Goal: Information Seeking & Learning: Find contact information

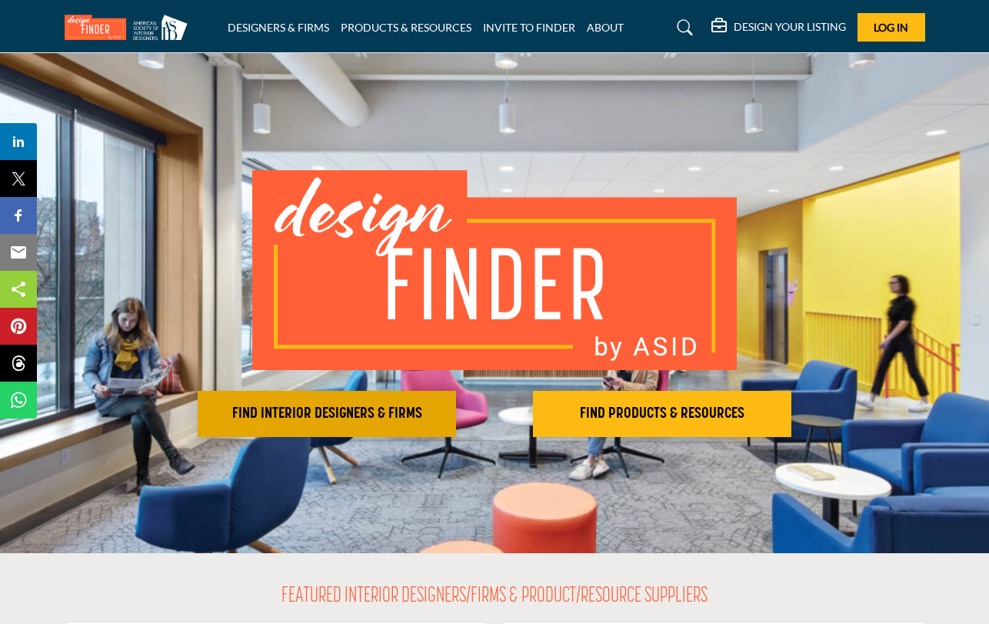
click at [389, 417] on h2 "FIND INTERIOR DESIGNERS & FIRMS" at bounding box center [326, 414] width 249 height 18
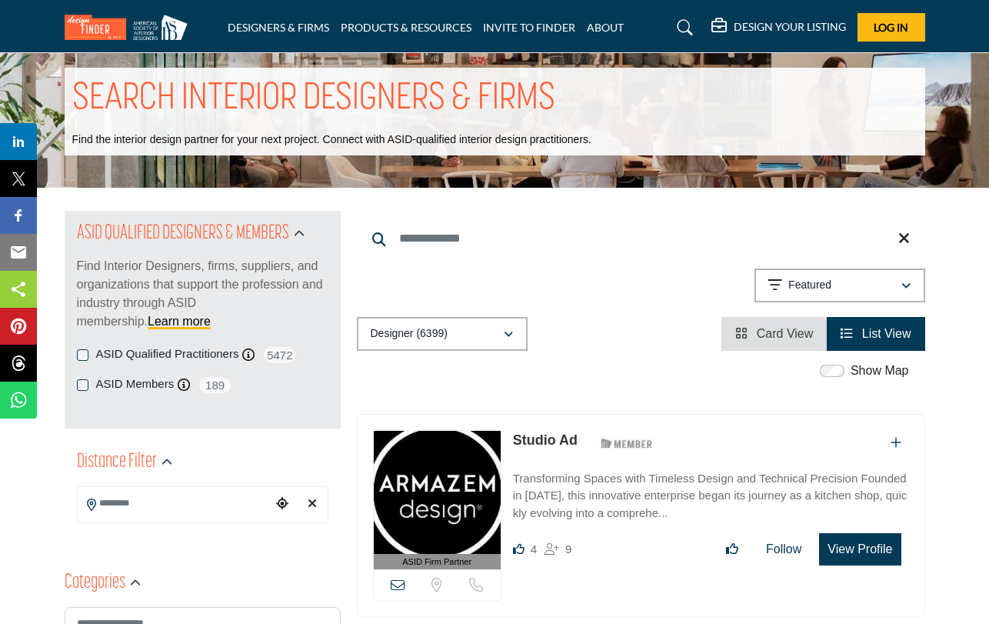
scroll to position [35, 0]
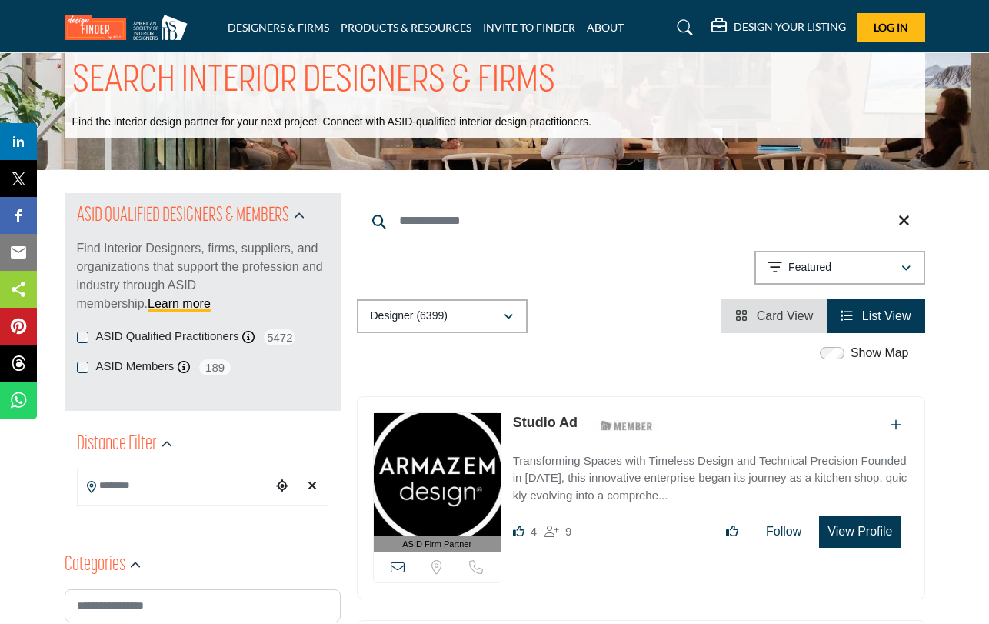
click at [444, 231] on input "Search Keyword" at bounding box center [641, 220] width 568 height 37
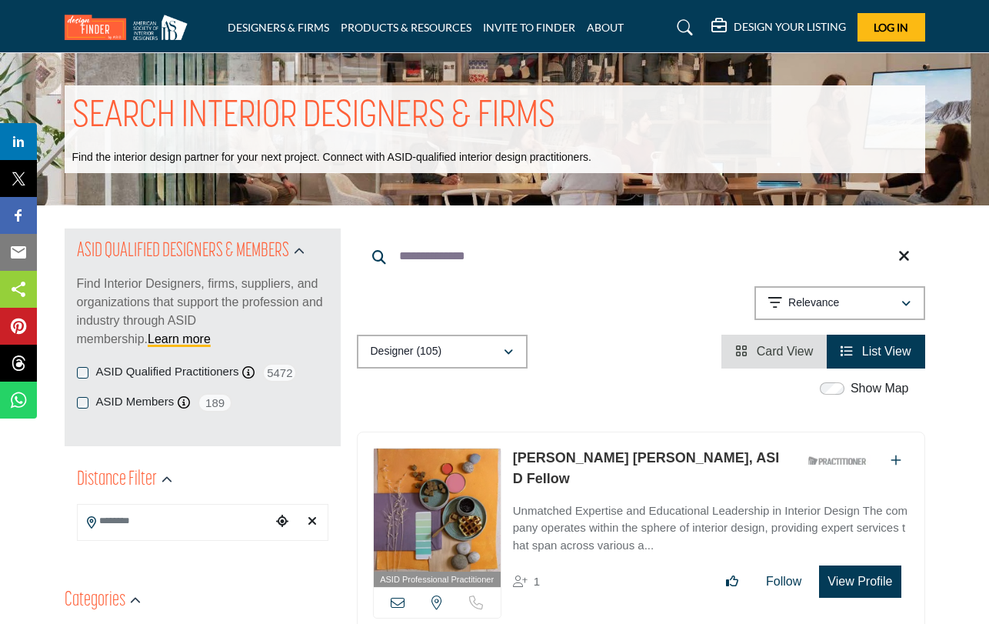
type input "**********"
click at [572, 451] on link "[PERSON_NAME] [PERSON_NAME], ASID Fellow" at bounding box center [646, 468] width 266 height 36
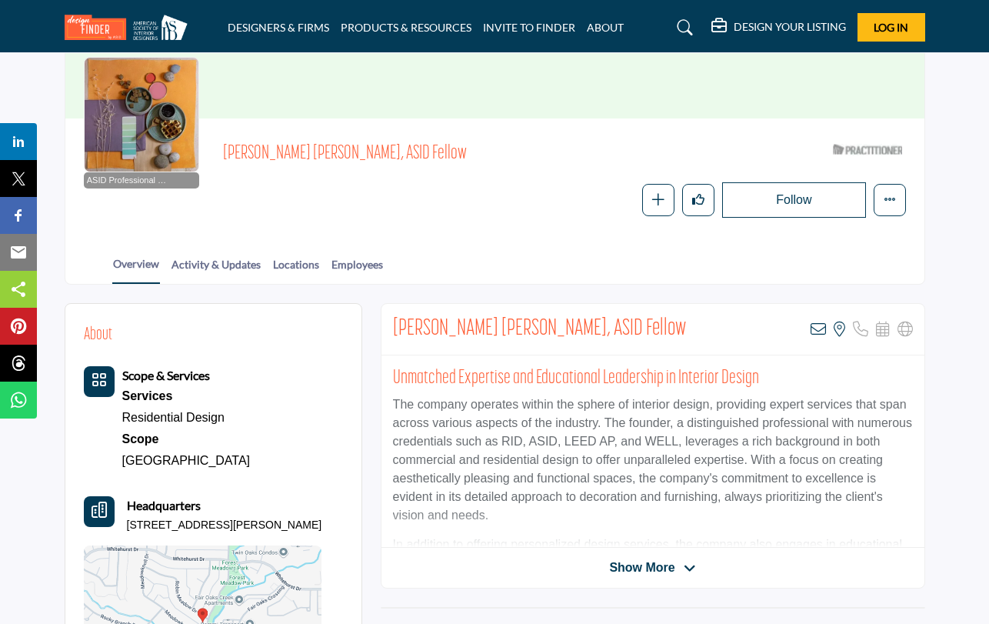
scroll to position [168, 0]
